Goal: Task Accomplishment & Management: Use online tool/utility

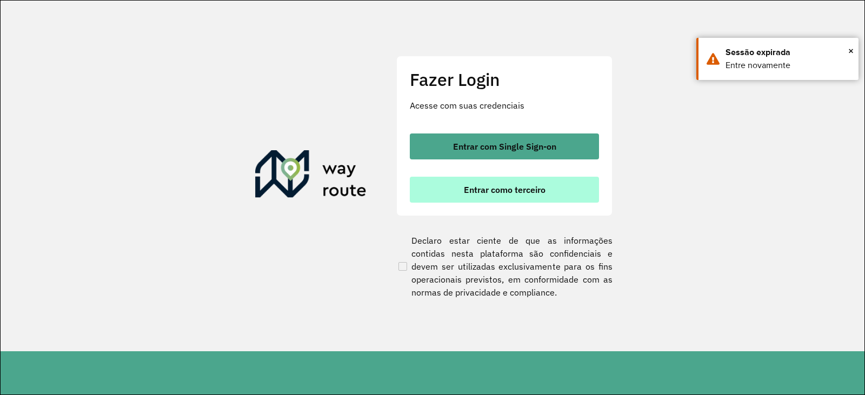
click at [426, 178] on button "Entrar como terceiro" at bounding box center [504, 190] width 189 height 26
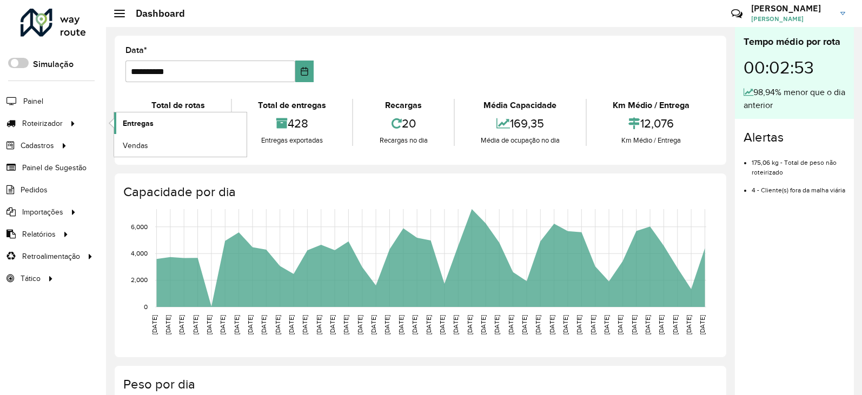
click at [127, 127] on span "Entregas" at bounding box center [138, 123] width 31 height 11
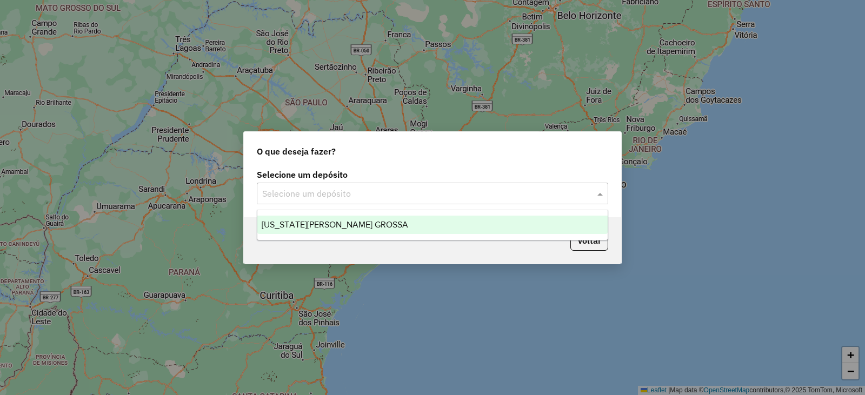
click at [438, 236] on ng-dropdown-panel "VIRGINIA PONTA GROSSA" at bounding box center [433, 225] width 352 height 31
click at [349, 229] on div "[US_STATE][PERSON_NAME] GROSSA" at bounding box center [432, 225] width 351 height 18
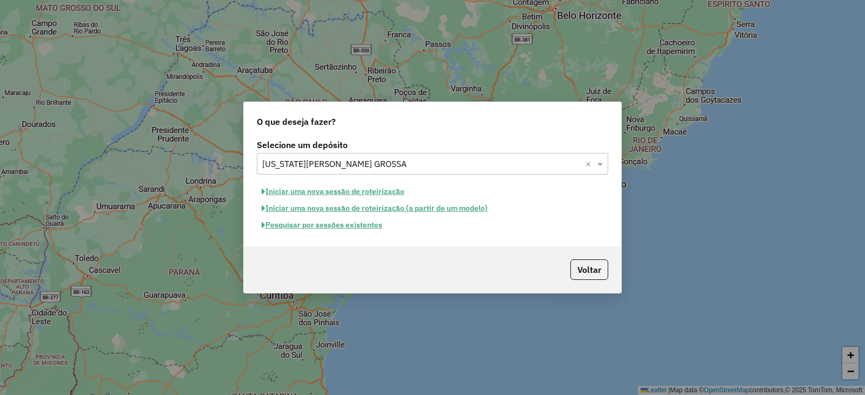
click at [320, 228] on button "Pesquisar por sessões existentes" at bounding box center [322, 225] width 130 height 17
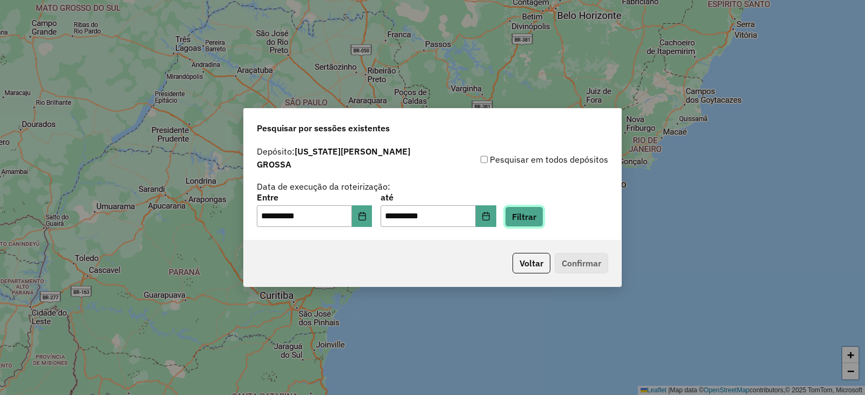
click at [540, 211] on button "Filtrar" at bounding box center [524, 217] width 38 height 21
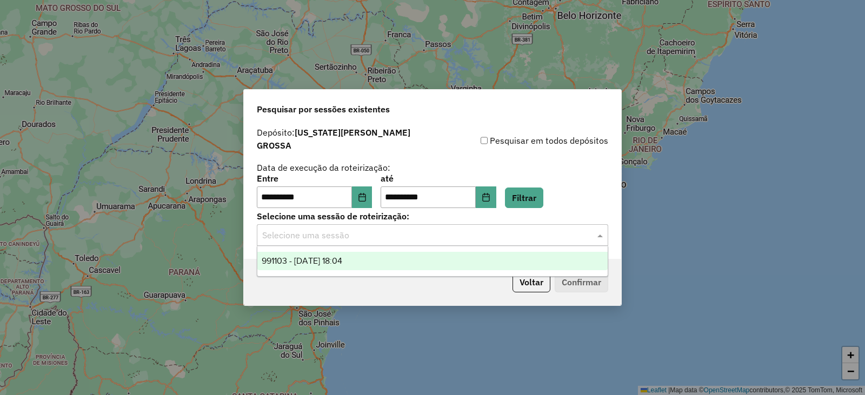
click at [429, 224] on div "Selecione uma sessão" at bounding box center [433, 235] width 352 height 22
click at [342, 259] on span "991103 - 19/08/2025 18:04" at bounding box center [302, 260] width 81 height 9
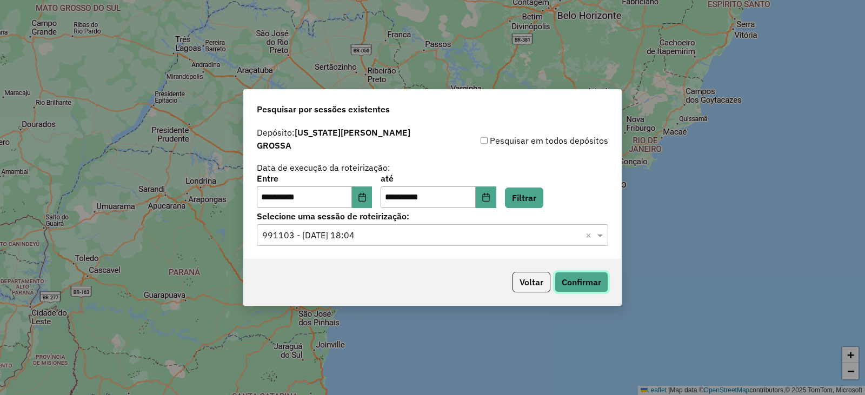
click at [575, 284] on button "Confirmar" at bounding box center [582, 282] width 54 height 21
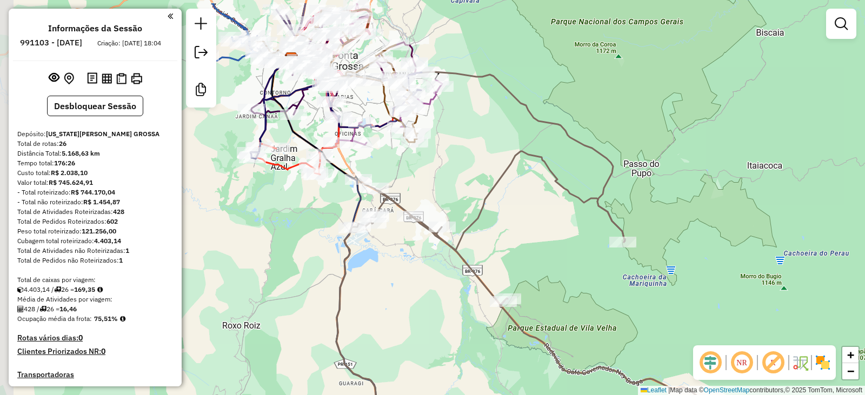
drag, startPoint x: 329, startPoint y: 211, endPoint x: 554, endPoint y: 242, distance: 227.0
click at [544, 250] on div "Janela de atendimento Grade de atendimento Capacidade Transportadoras Veículos …" at bounding box center [432, 197] width 865 height 395
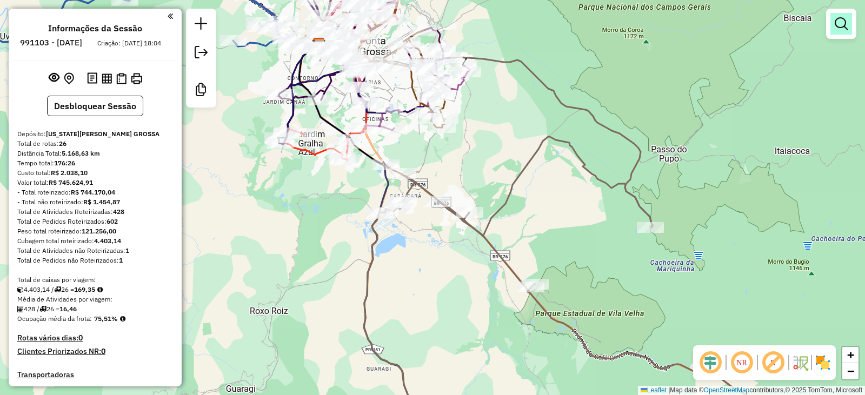
click at [839, 22] on em at bounding box center [841, 23] width 13 height 13
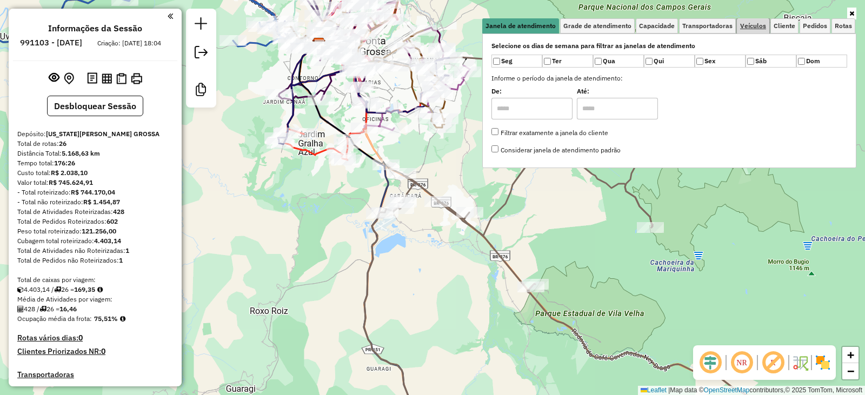
click at [751, 30] on link "Veículos" at bounding box center [753, 25] width 32 height 15
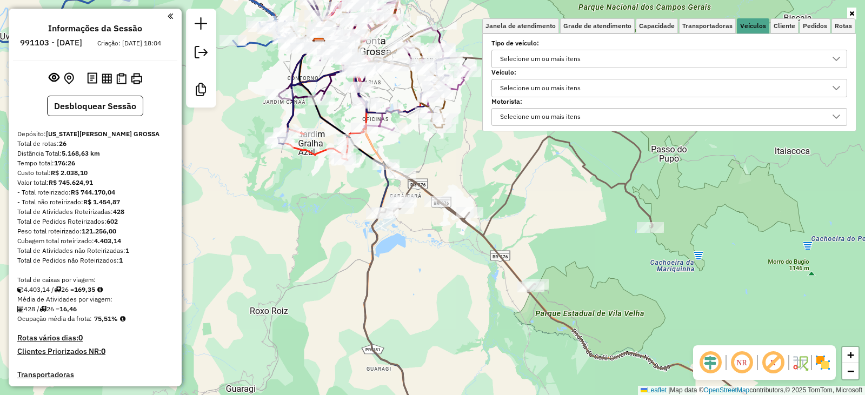
click at [511, 86] on div "Selecione um ou mais itens" at bounding box center [541, 88] width 88 height 17
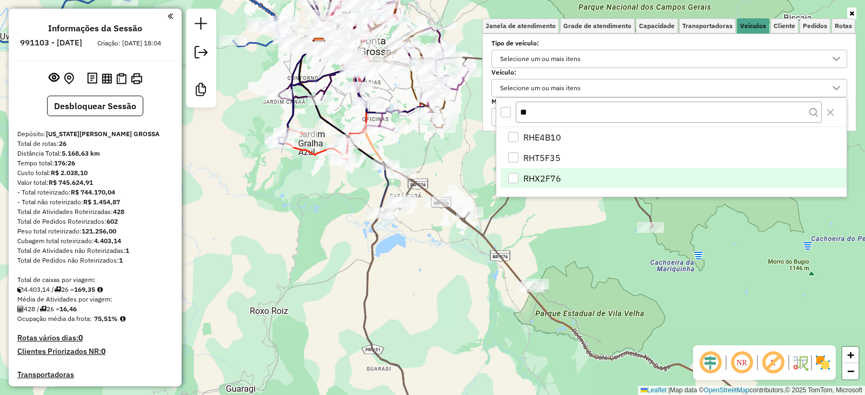
type input "**"
click at [515, 176] on div "RHX2F76" at bounding box center [513, 178] width 10 height 10
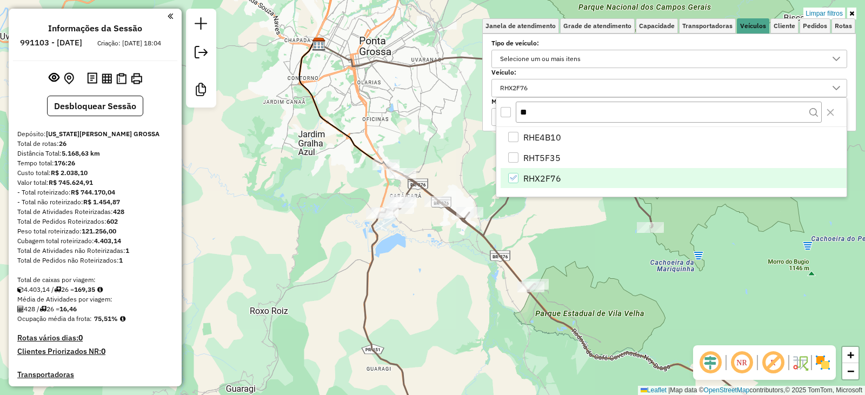
click at [571, 235] on div "Limpar filtros Janela de atendimento Grade de atendimento Capacidade Transporta…" at bounding box center [432, 197] width 865 height 395
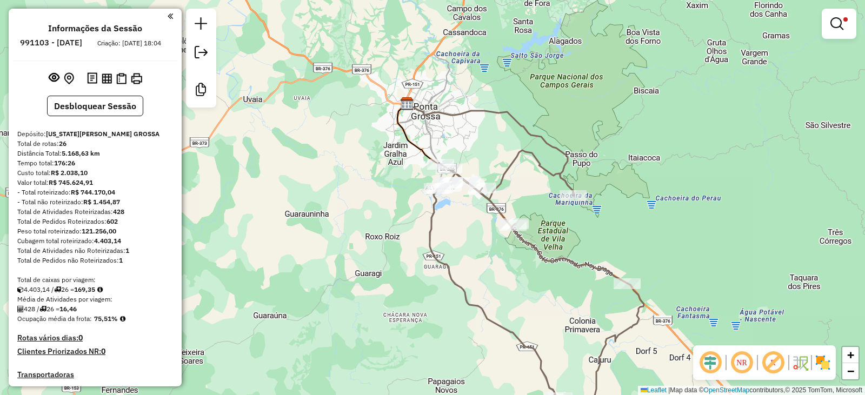
drag, startPoint x: 477, startPoint y: 259, endPoint x: 456, endPoint y: 180, distance: 81.7
click at [457, 182] on div "Limpar filtros Janela de atendimento Grade de atendimento Capacidade Transporta…" at bounding box center [432, 197] width 865 height 395
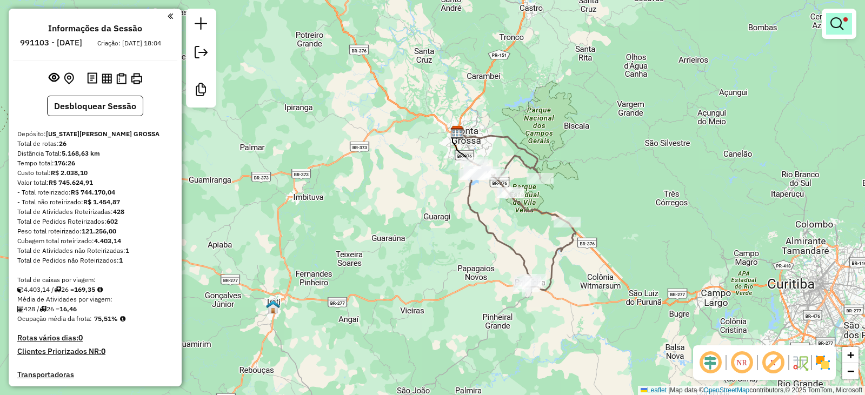
click at [837, 23] on em at bounding box center [837, 23] width 13 height 13
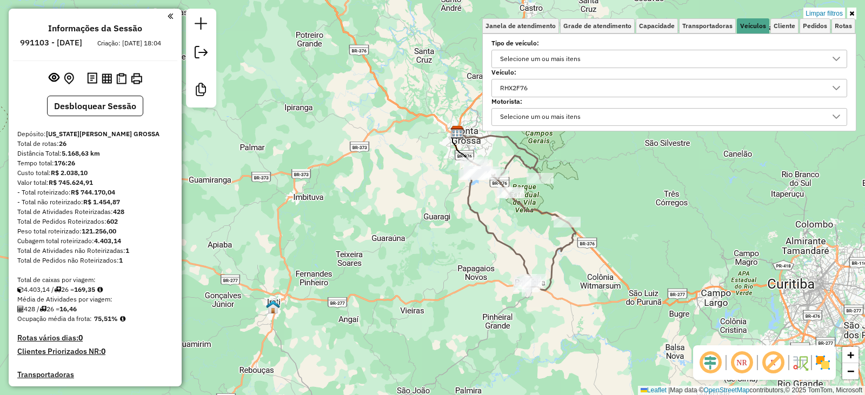
click at [556, 85] on div "RHX2F76" at bounding box center [662, 88] width 330 height 17
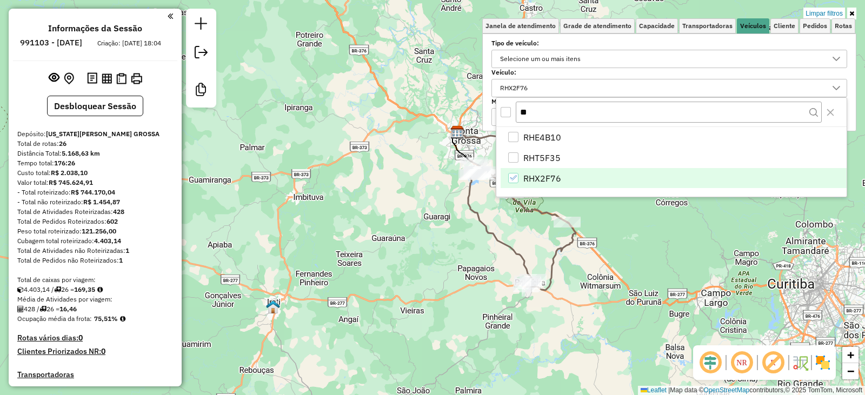
click at [512, 177] on icon "RHX2F76" at bounding box center [514, 178] width 8 height 8
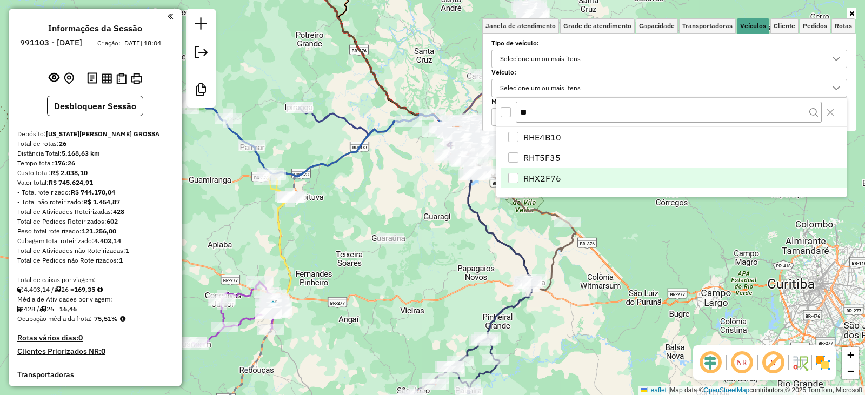
click at [467, 240] on div "Janela de atendimento Grade de atendimento Capacidade Transportadoras Veículos …" at bounding box center [432, 197] width 865 height 395
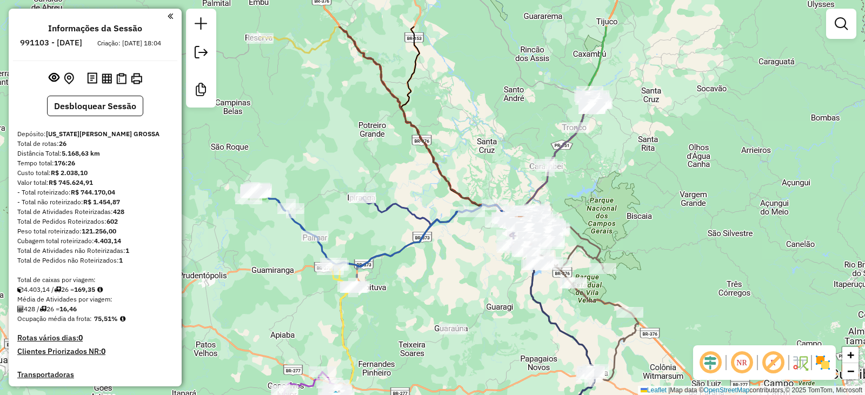
drag, startPoint x: 413, startPoint y: 210, endPoint x: 495, endPoint y: 309, distance: 128.6
click at [495, 309] on div "Janela de atendimento Grade de atendimento Capacidade Transportadoras Veículos …" at bounding box center [432, 197] width 865 height 395
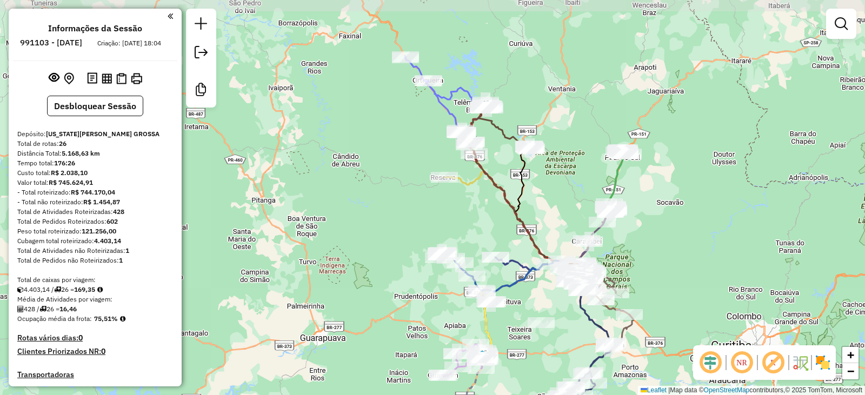
drag, startPoint x: 343, startPoint y: 134, endPoint x: 448, endPoint y: 206, distance: 127.2
click at [447, 206] on div "Janela de atendimento Grade de atendimento Capacidade Transportadoras Veículos …" at bounding box center [432, 197] width 865 height 395
